Goal: Entertainment & Leisure: Consume media (video, audio)

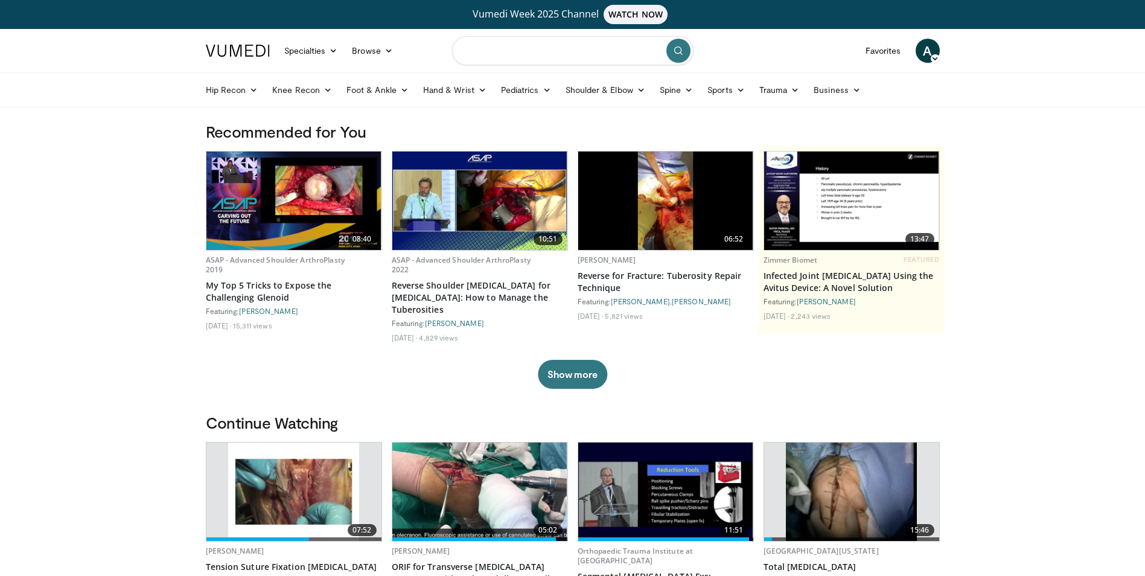
click at [534, 56] on input "Search topics, interventions" at bounding box center [572, 50] width 241 height 29
type input "**********"
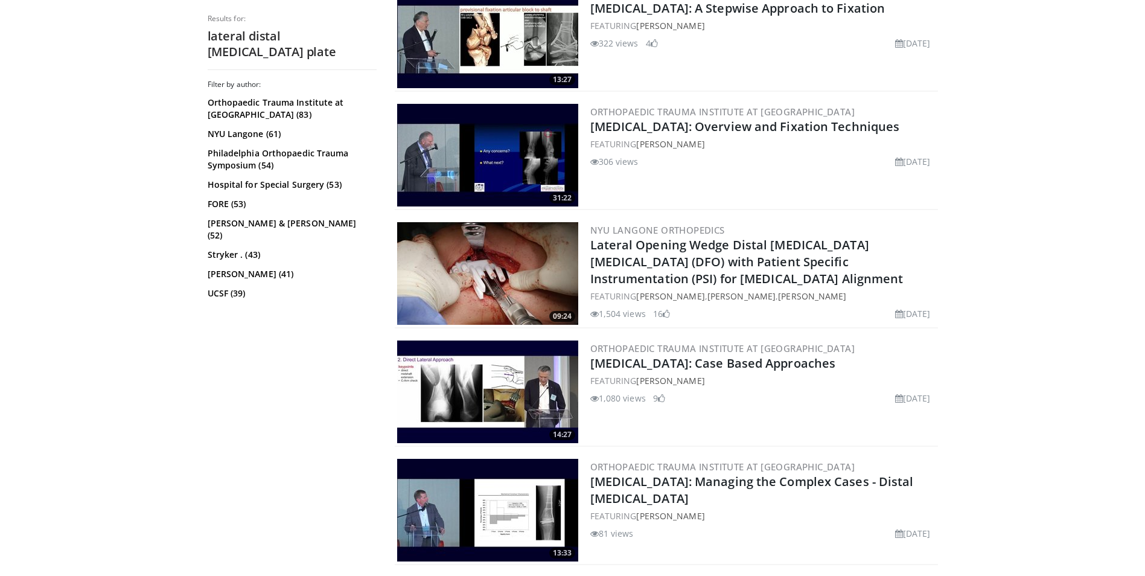
scroll to position [785, 0]
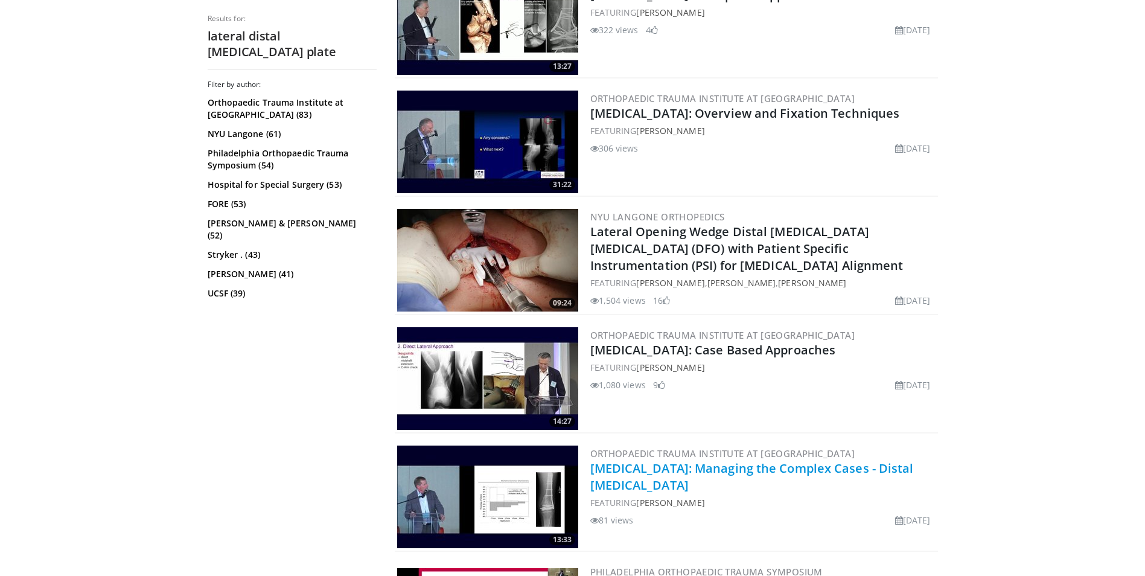
click at [629, 472] on link "[MEDICAL_DATA]: Managing the Complex Cases - Distal [MEDICAL_DATA]" at bounding box center [752, 476] width 324 height 33
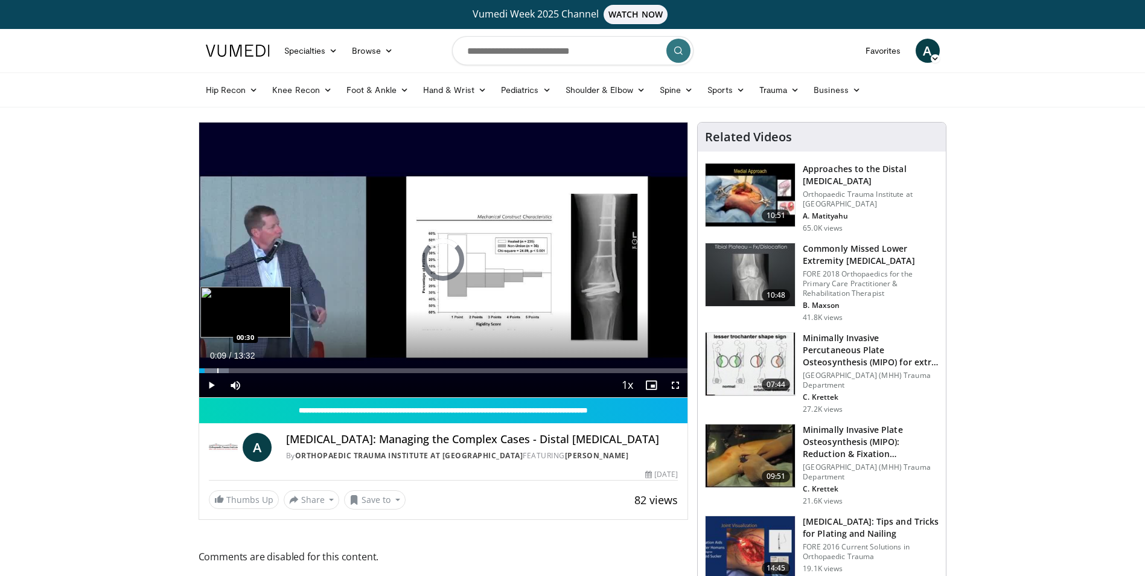
click at [217, 369] on div "Progress Bar" at bounding box center [217, 370] width 1 height 5
click at [252, 369] on div "Progress Bar" at bounding box center [252, 370] width 1 height 5
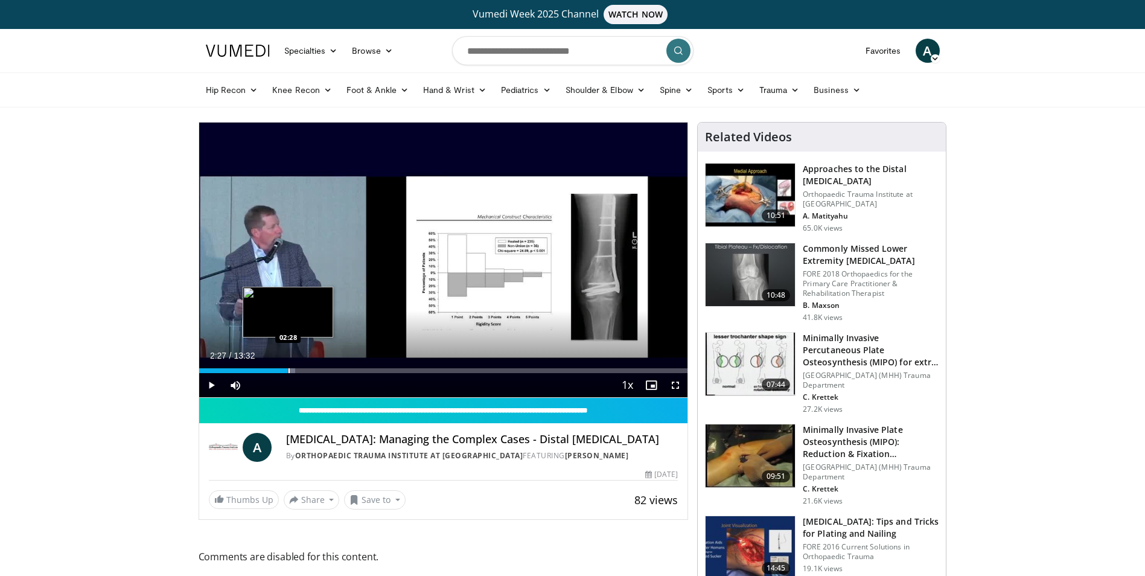
click at [289, 368] on div "Progress Bar" at bounding box center [289, 370] width 1 height 5
click at [315, 369] on div "Progress Bar" at bounding box center [315, 370] width 1 height 5
click at [339, 371] on div "Progress Bar" at bounding box center [339, 370] width 1 height 5
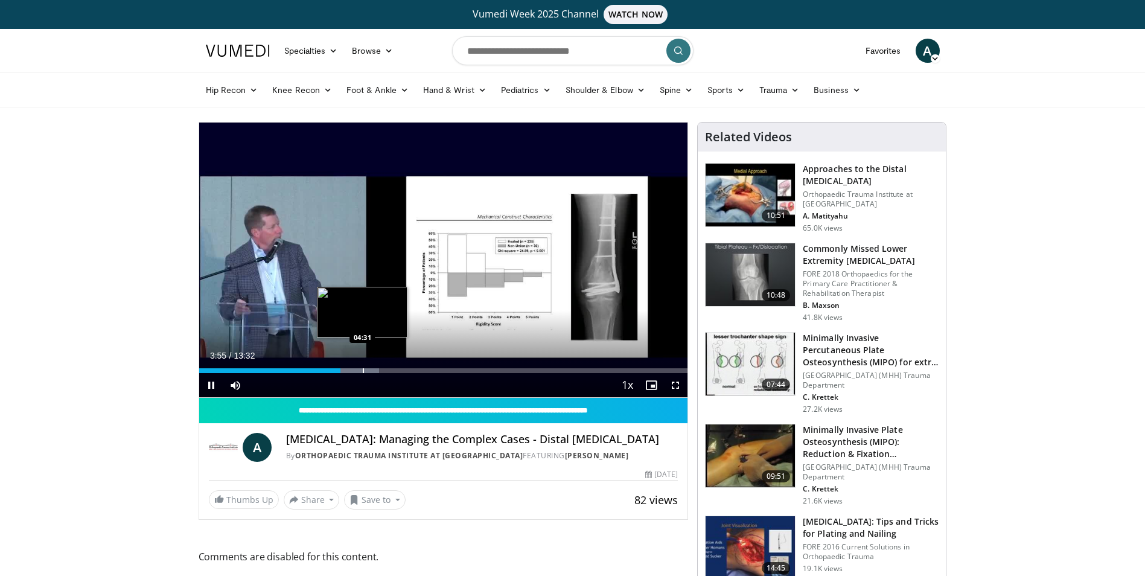
click at [363, 369] on div "Progress Bar" at bounding box center [363, 370] width 1 height 5
click at [392, 371] on div "Progress Bar" at bounding box center [392, 370] width 1 height 5
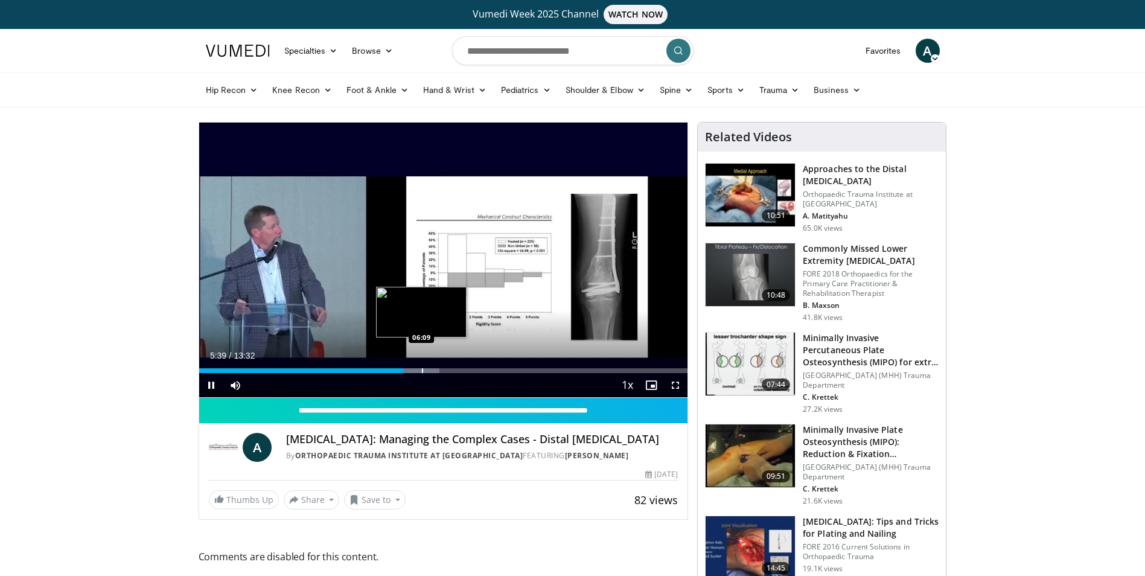
click at [422, 370] on div "Progress Bar" at bounding box center [422, 370] width 1 height 5
click at [436, 372] on div "Progress Bar" at bounding box center [436, 370] width 1 height 5
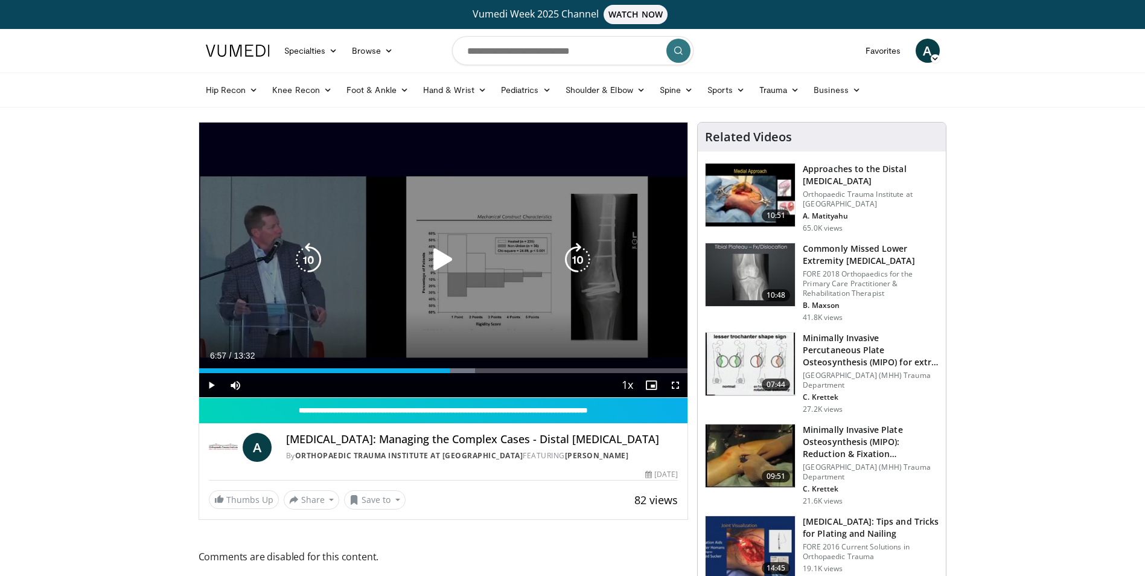
click at [450, 371] on div "Loaded : 56.55% 06:36 06:58" at bounding box center [443, 370] width 489 height 5
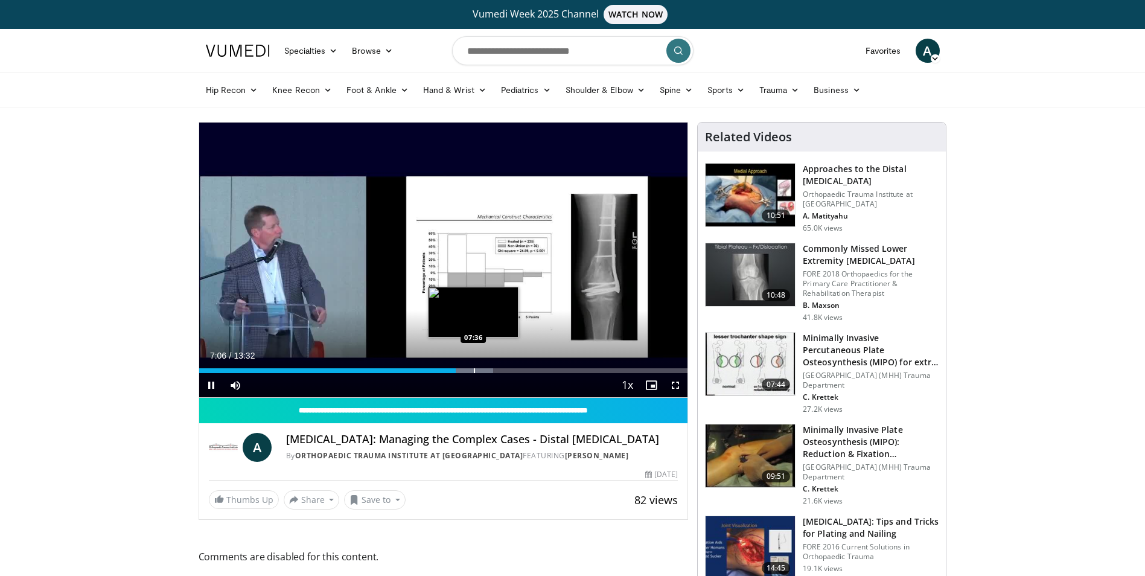
click at [474, 371] on div "Progress Bar" at bounding box center [474, 370] width 1 height 5
drag, startPoint x: 483, startPoint y: 368, endPoint x: 493, endPoint y: 368, distance: 9.7
click at [484, 368] on div "Progress Bar" at bounding box center [484, 370] width 1 height 5
click at [515, 370] on div "Progress Bar" at bounding box center [515, 370] width 1 height 5
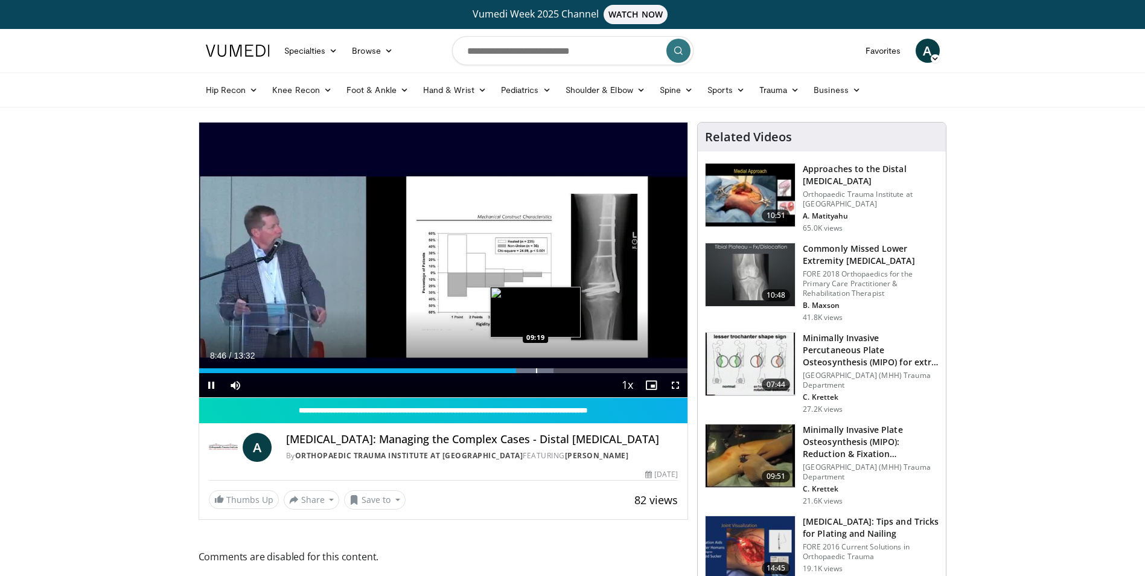
click at [537, 370] on div "Progress Bar" at bounding box center [536, 370] width 1 height 5
click at [569, 369] on div "Progress Bar" at bounding box center [569, 370] width 1 height 5
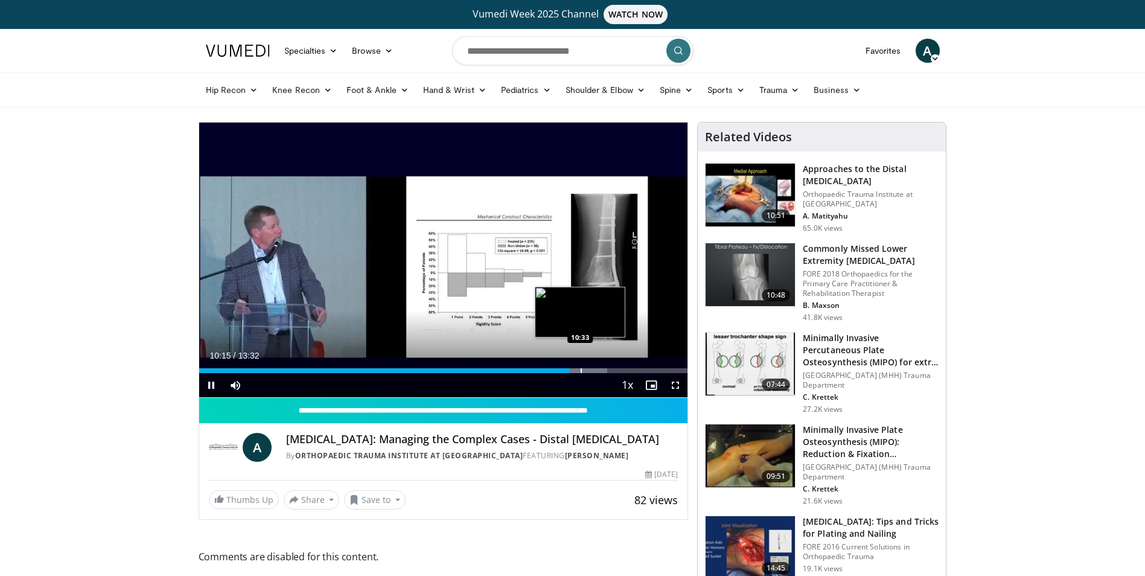
click at [581, 370] on div "Progress Bar" at bounding box center [581, 370] width 1 height 5
click at [578, 372] on div "Progress Bar" at bounding box center [578, 370] width 1 height 5
click at [625, 368] on div "Progress Bar" at bounding box center [625, 370] width 1 height 5
click at [214, 387] on span "Video Player" at bounding box center [211, 385] width 24 height 24
